Goal: Check status: Check status

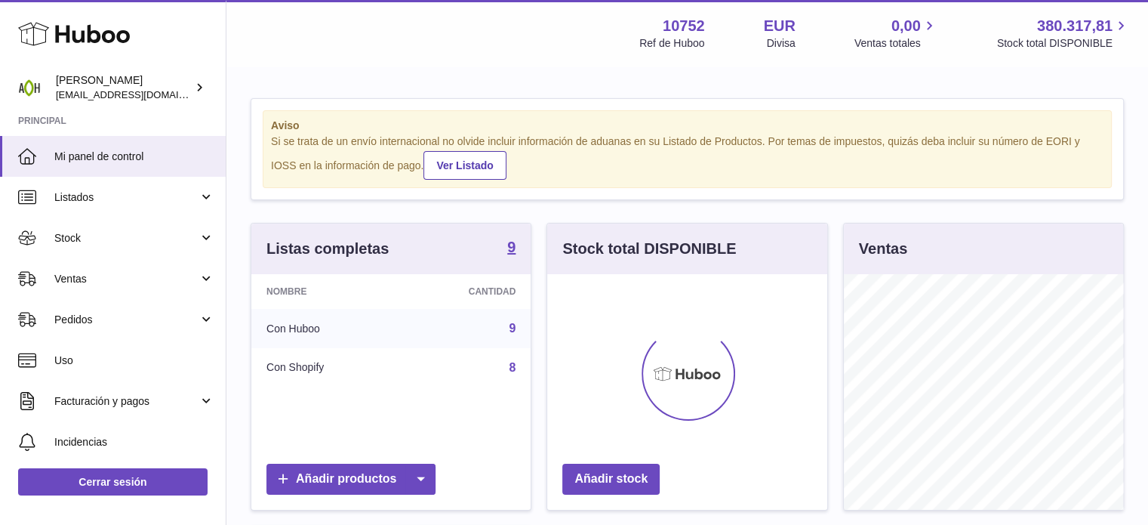
scroll to position [236, 280]
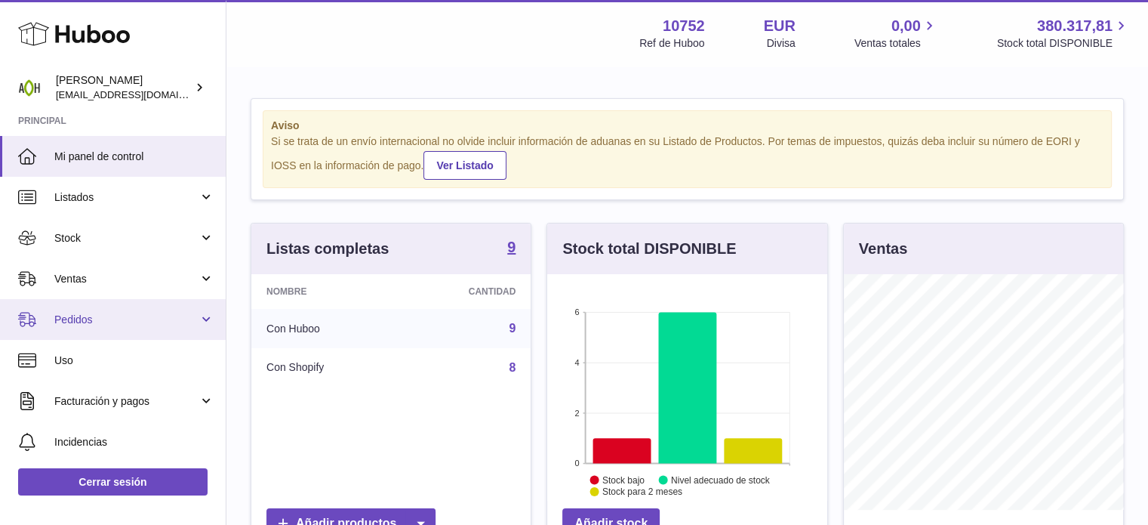
click at [206, 316] on link "Pedidos" at bounding box center [113, 319] width 226 height 41
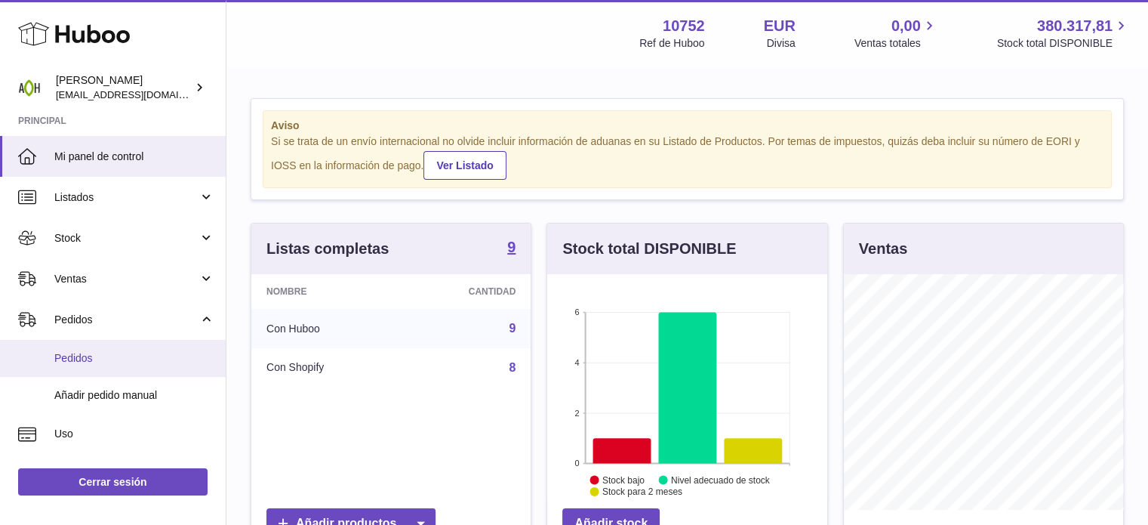
click at [100, 353] on span "Pedidos" at bounding box center [134, 358] width 160 height 14
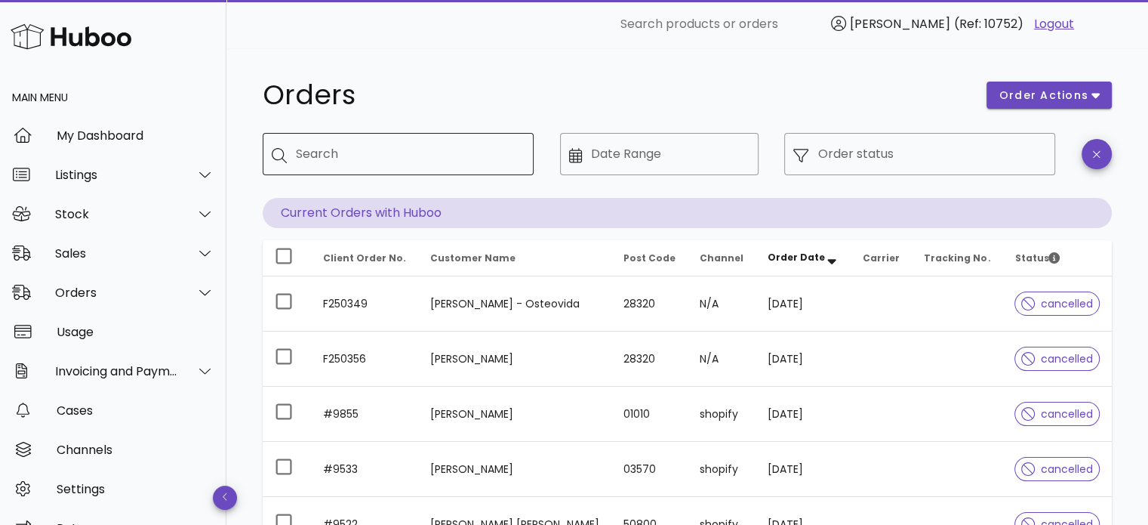
click at [435, 168] on div "Search" at bounding box center [409, 154] width 226 height 42
type input "****"
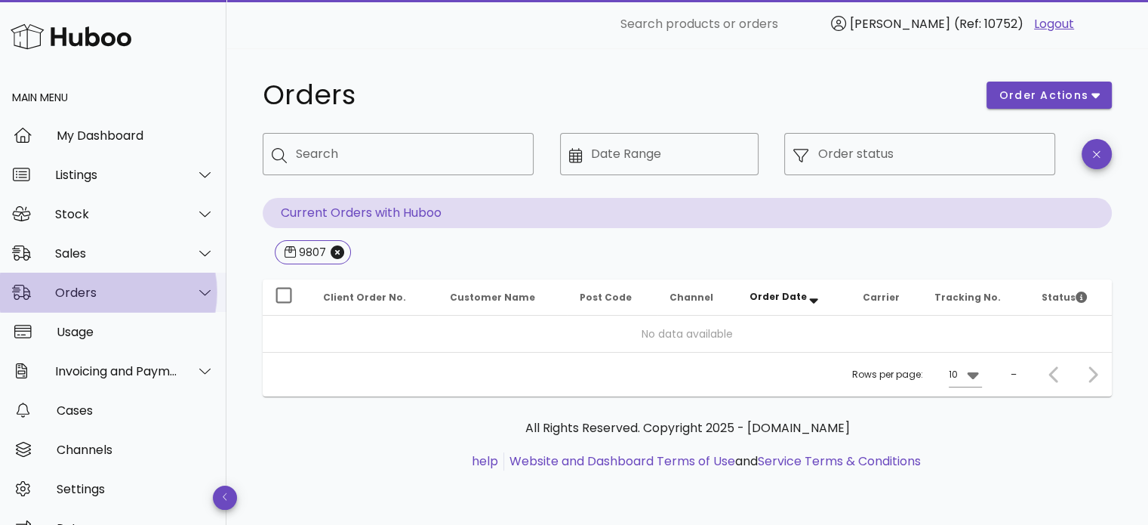
click at [199, 288] on icon at bounding box center [204, 292] width 11 height 14
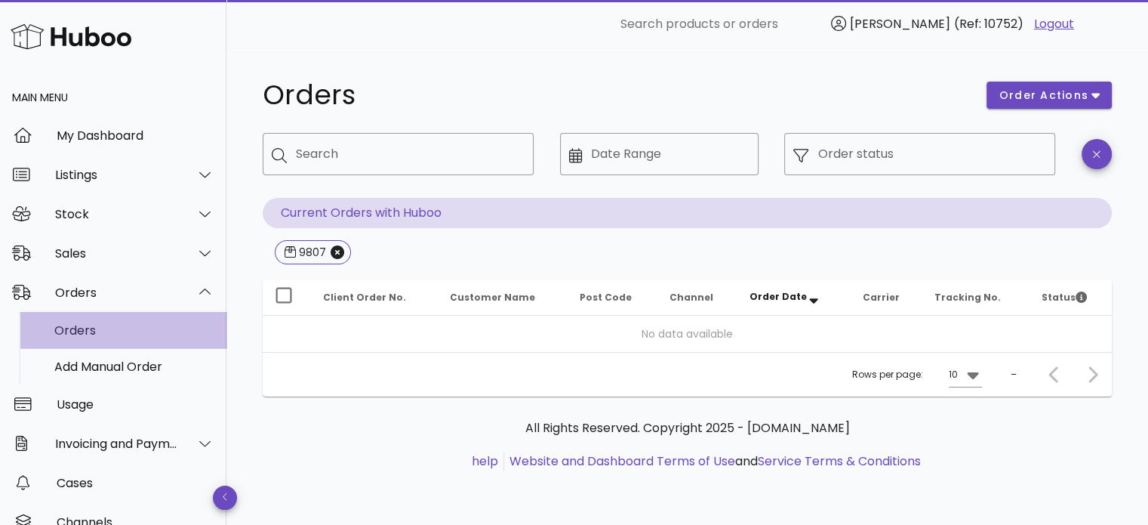
click at [125, 324] on div "Orders" at bounding box center [134, 330] width 160 height 14
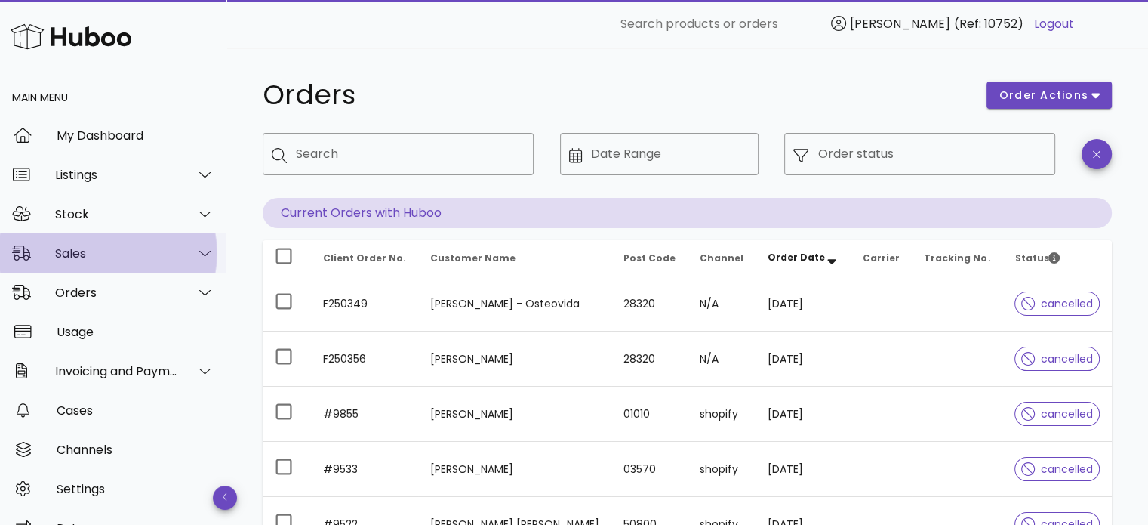
click at [199, 248] on icon at bounding box center [204, 253] width 11 height 14
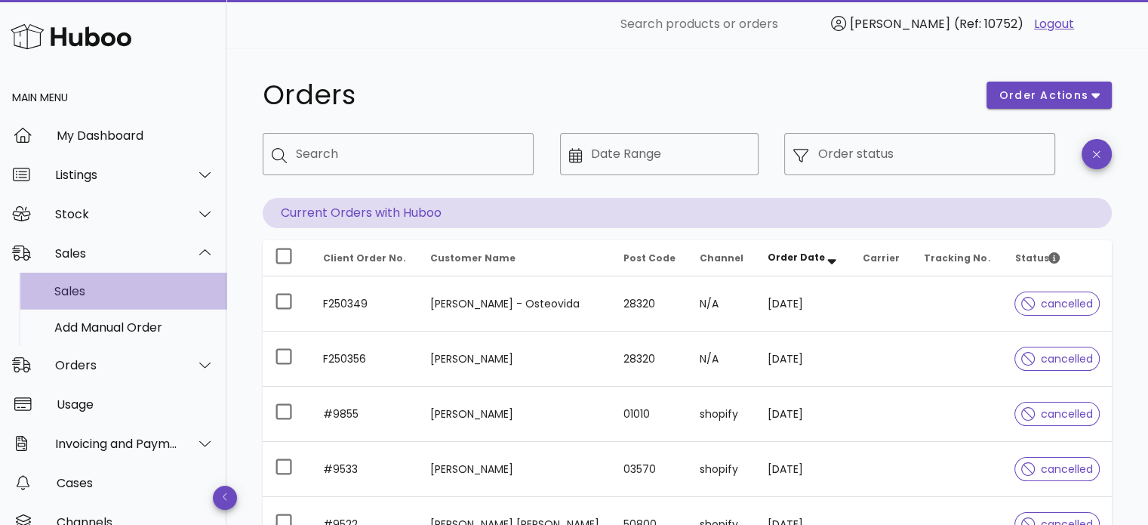
click at [90, 293] on div "Sales" at bounding box center [134, 291] width 160 height 14
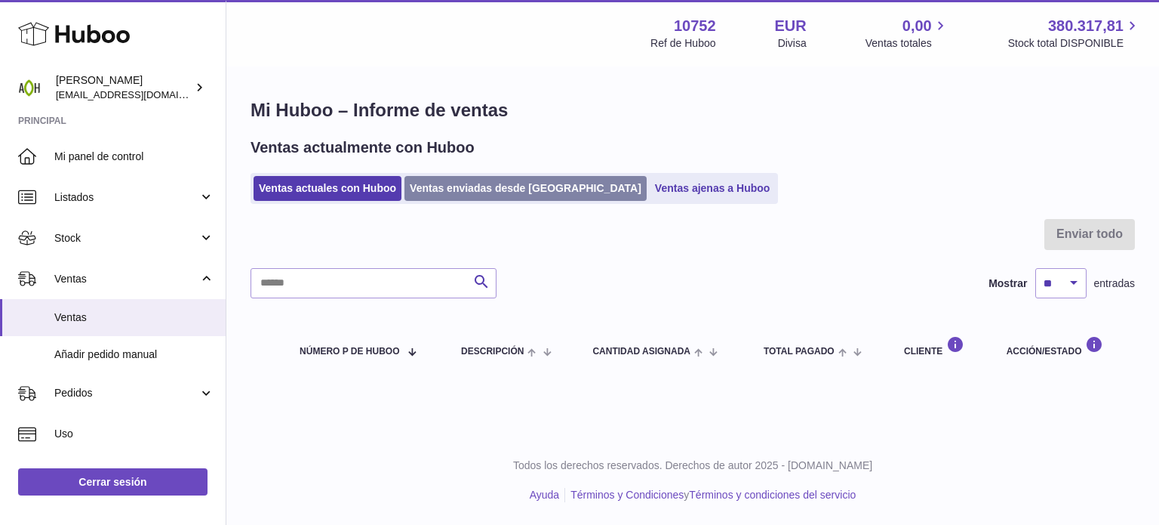
click at [456, 193] on link "Ventas enviadas desde Huboo" at bounding box center [526, 188] width 242 height 25
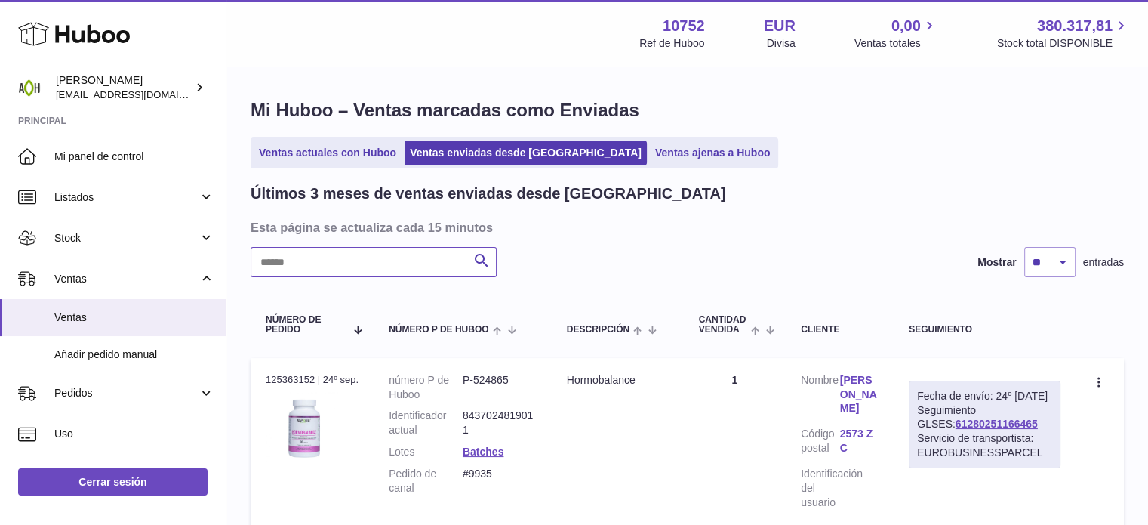
click at [300, 266] on input "text" at bounding box center [374, 262] width 246 height 30
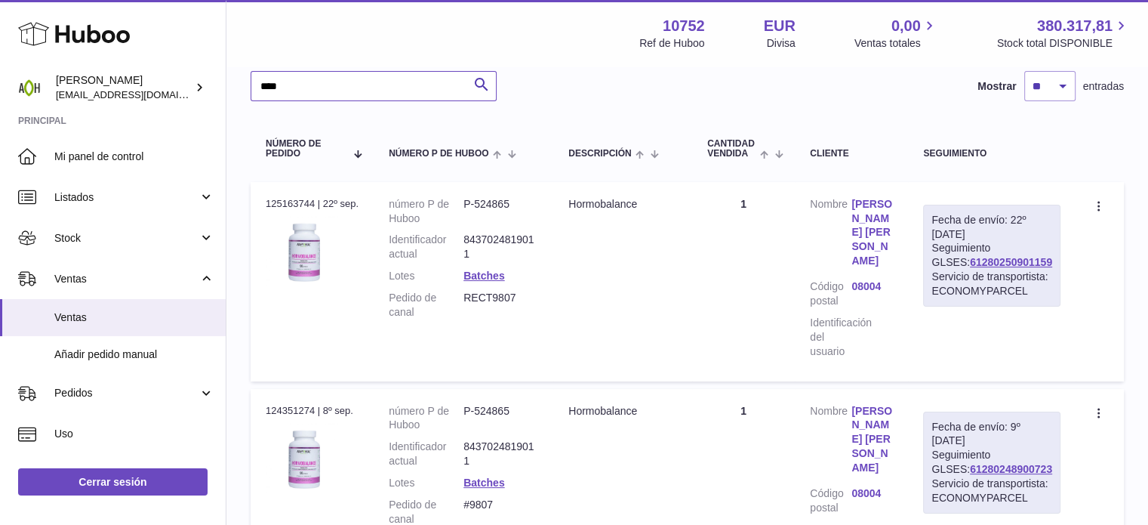
scroll to position [177, 0]
type input "****"
